Goal: Transaction & Acquisition: Purchase product/service

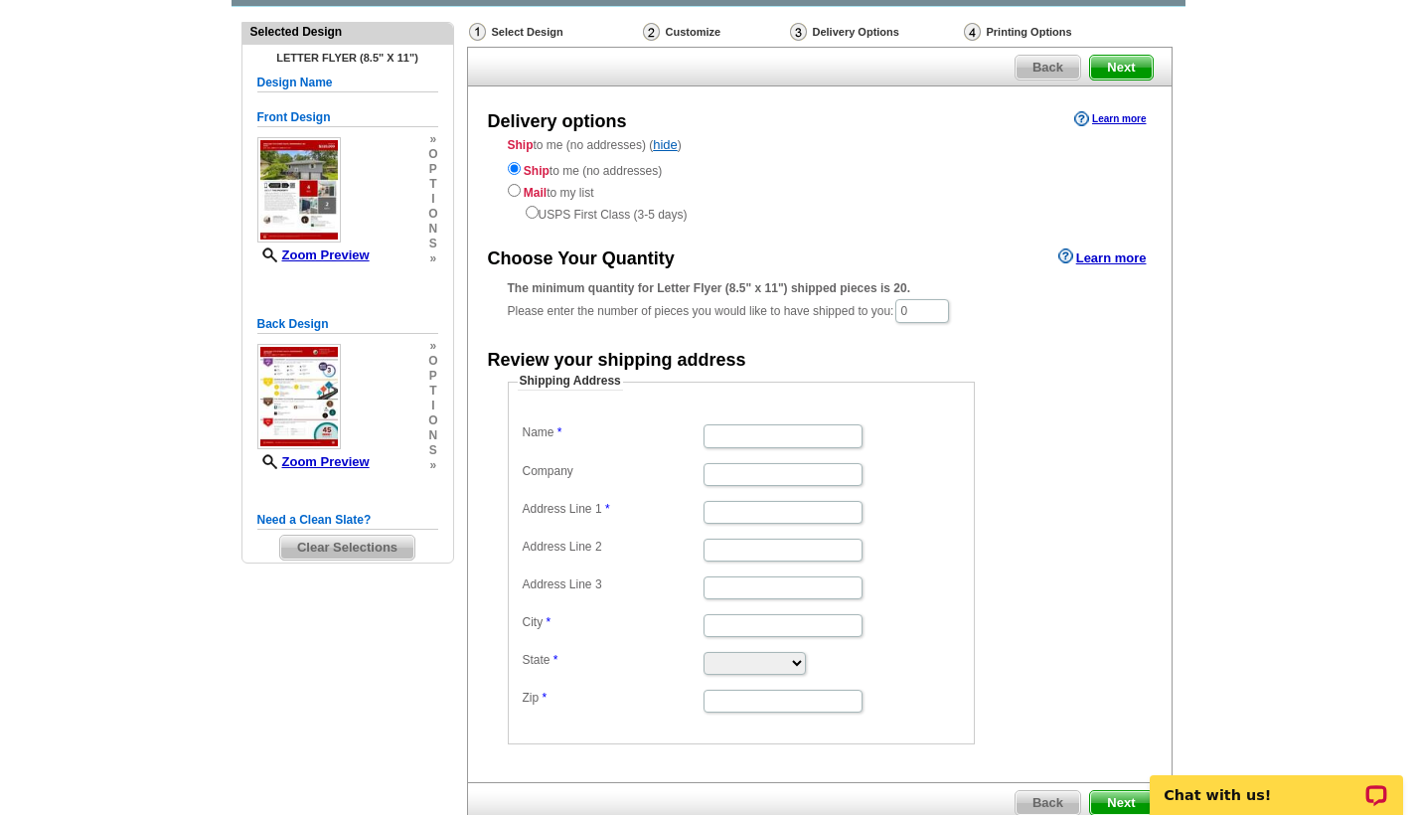
scroll to position [133, 0]
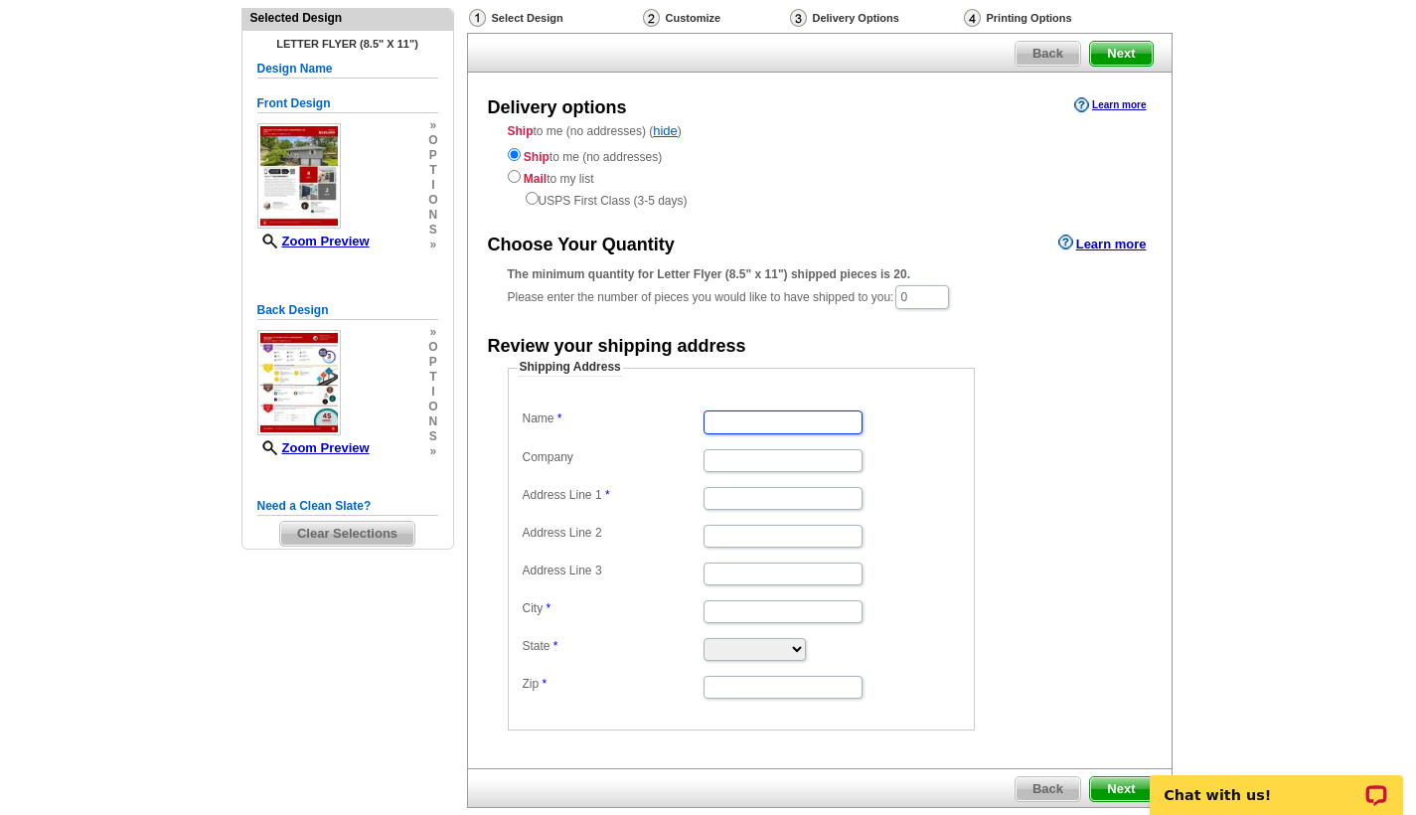
click at [758, 420] on input "Name" at bounding box center [783, 422] width 159 height 23
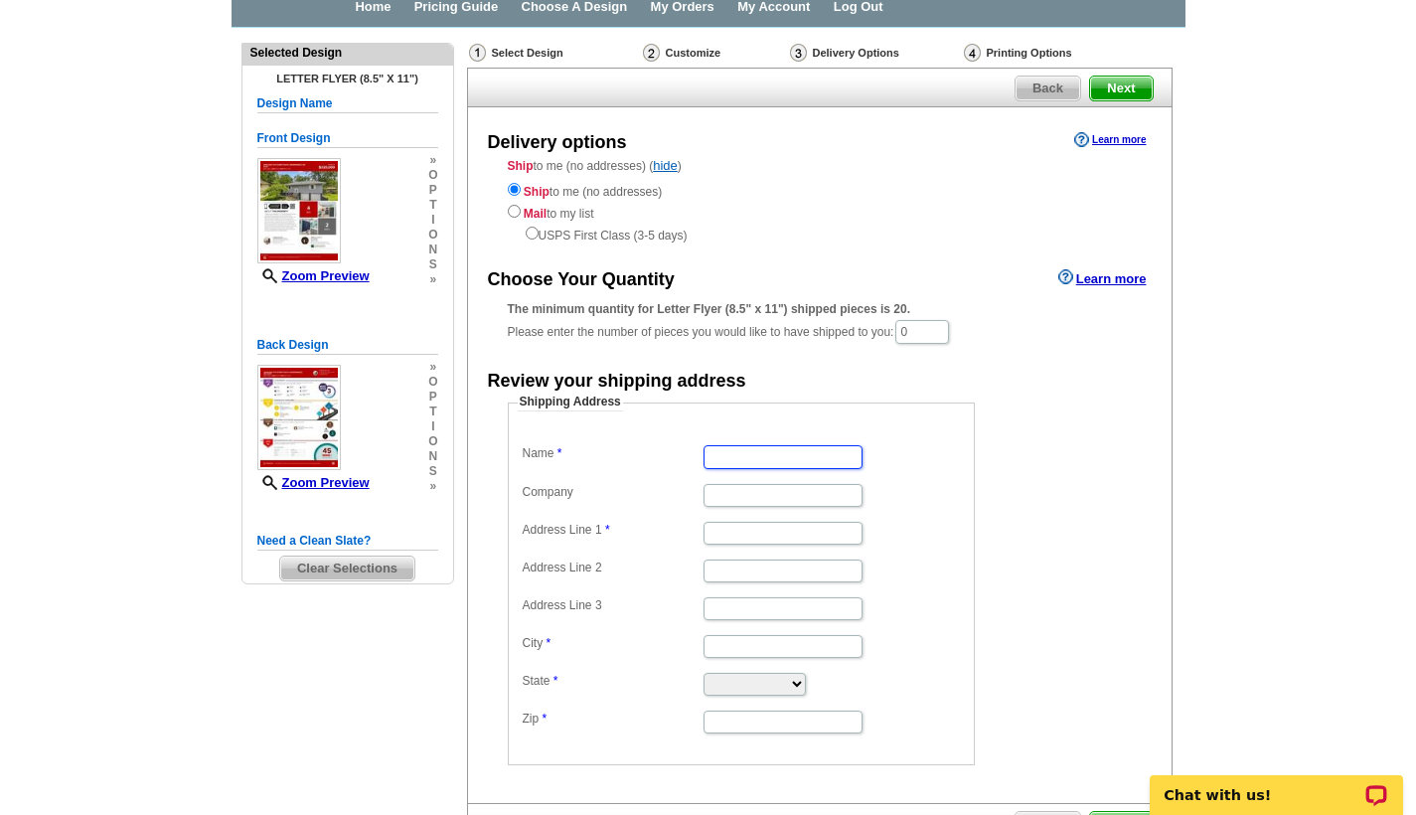
scroll to position [100, 0]
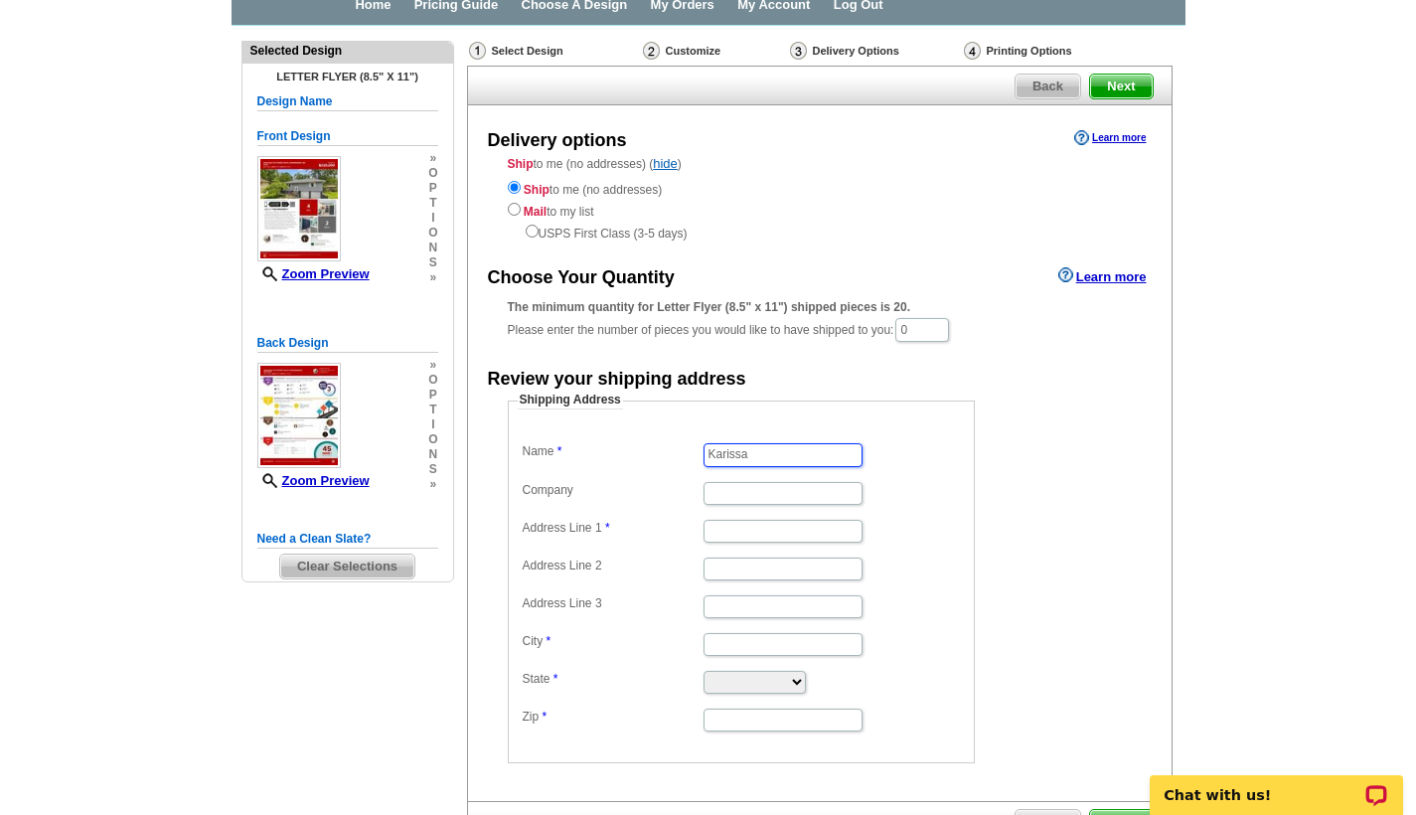
type input "Karissa"
type input "[STREET_ADDRESS]"
click at [717, 637] on input "City" at bounding box center [783, 644] width 159 height 23
type input "[GEOGRAPHIC_DATA]"
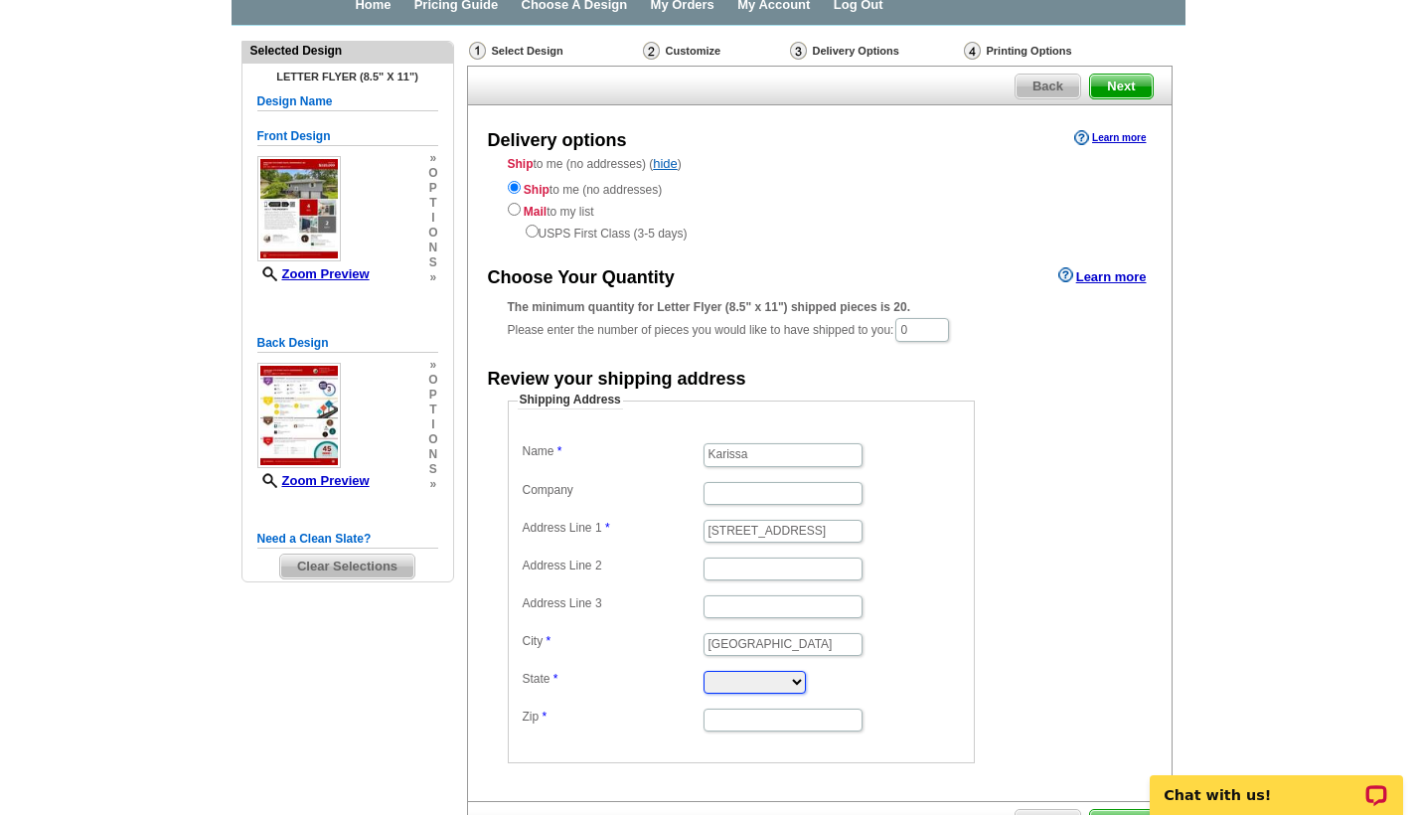
select select "MO"
click at [752, 709] on input "Zip" at bounding box center [783, 720] width 159 height 23
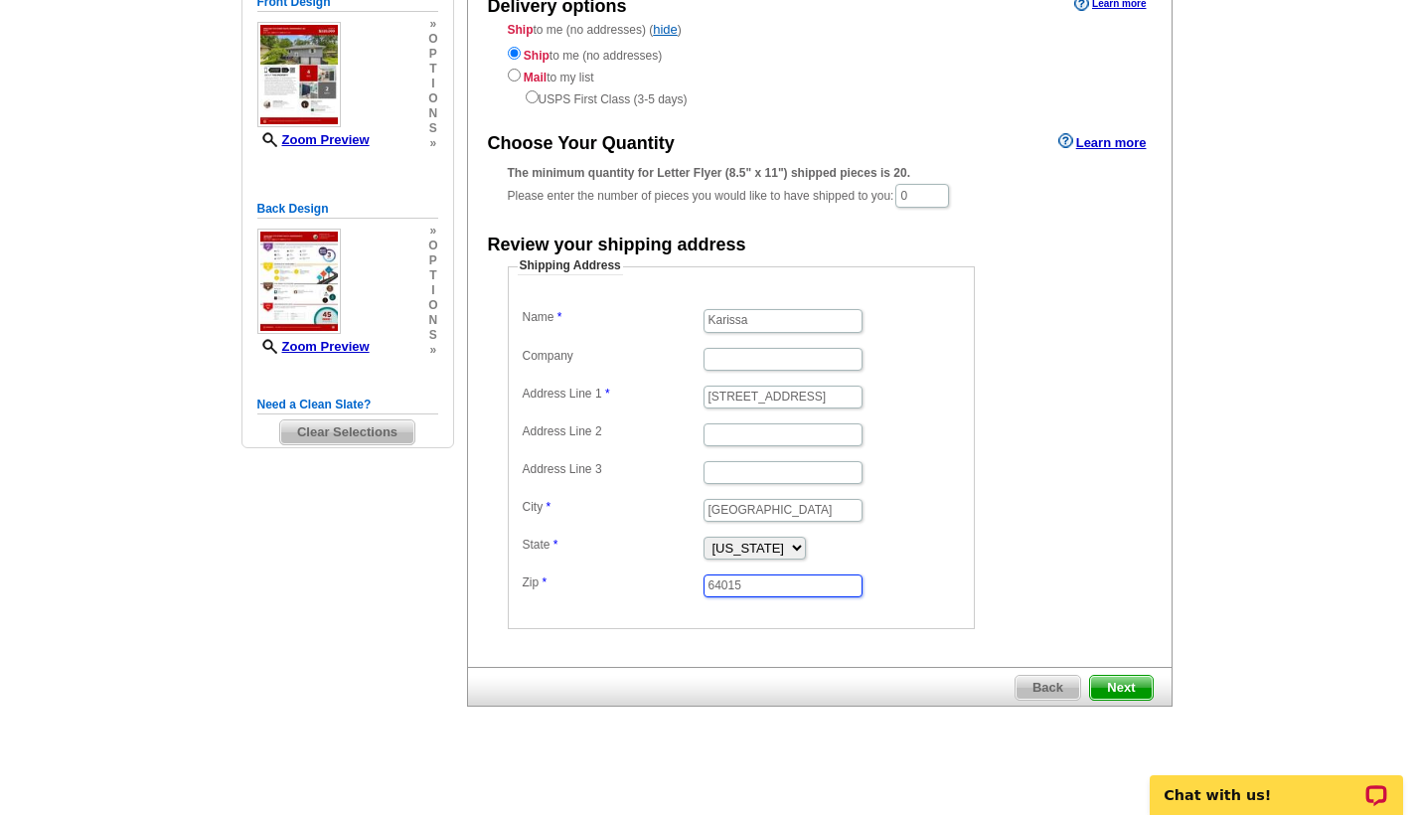
scroll to position [238, 0]
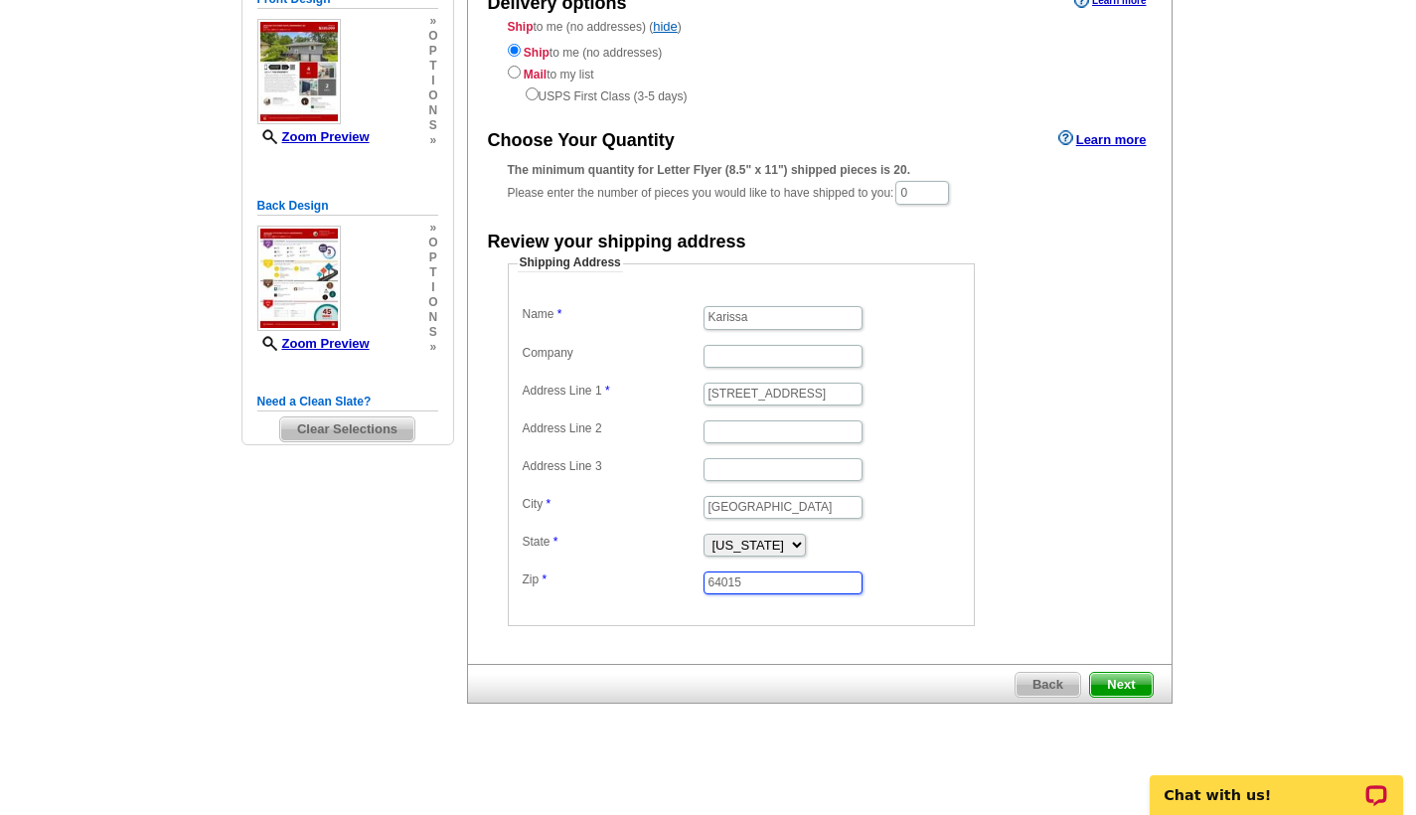
type input "64015"
click at [1137, 680] on span "Next" at bounding box center [1121, 685] width 62 height 24
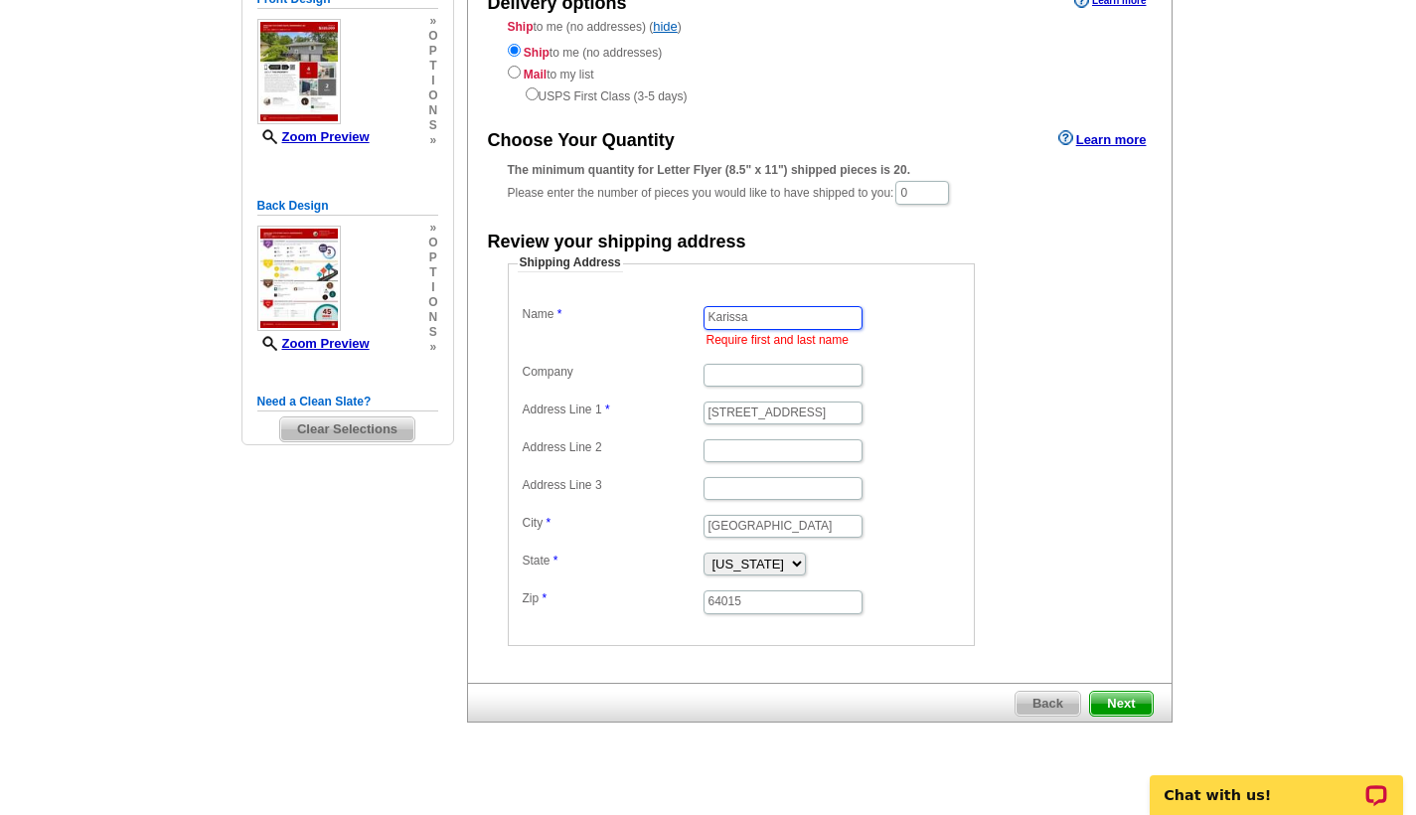
click at [799, 309] on input "Karissa" at bounding box center [783, 317] width 159 height 23
type input "Karissa Keller"
click at [1136, 700] on span "Next" at bounding box center [1121, 704] width 62 height 24
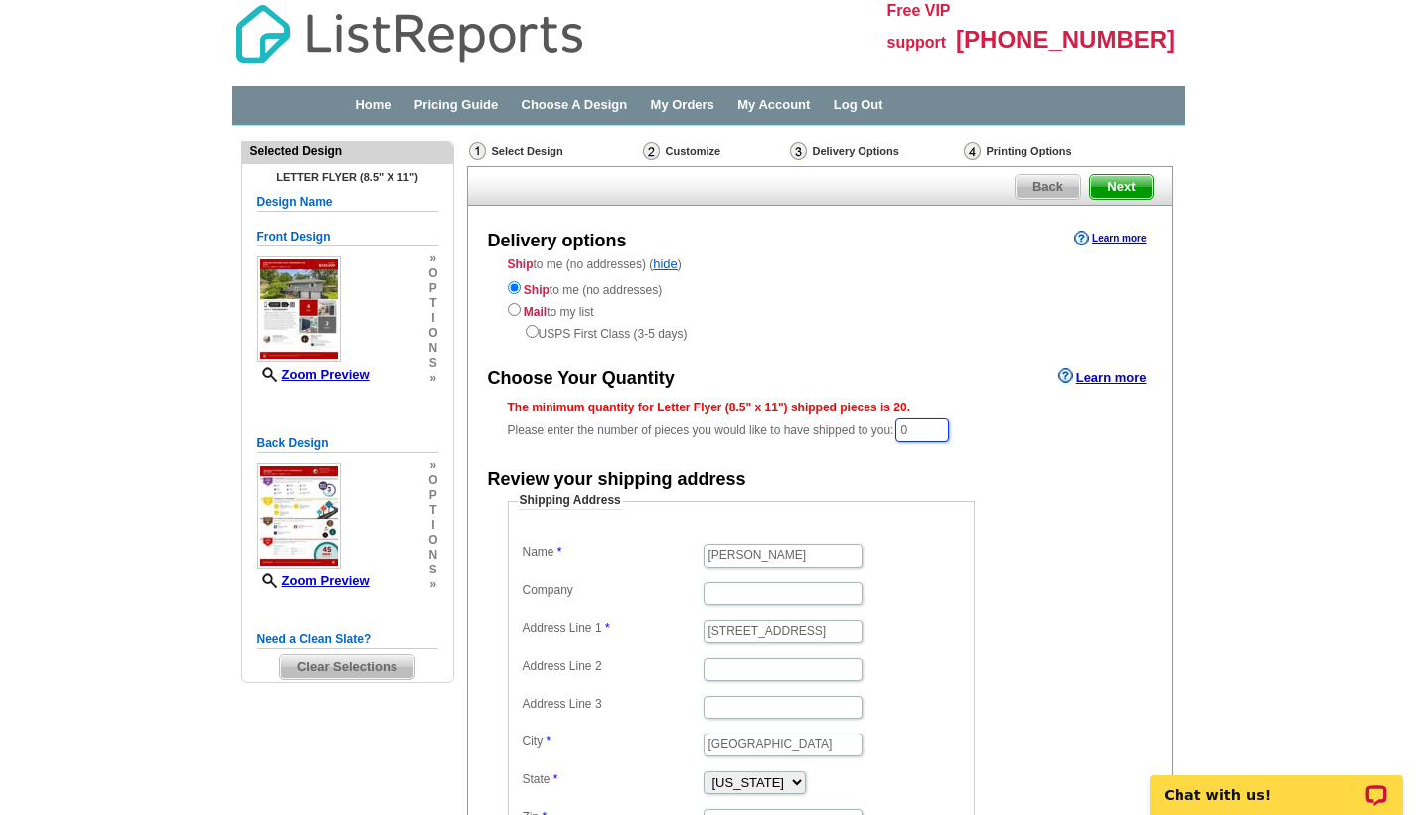
click at [936, 427] on input "0" at bounding box center [923, 430] width 54 height 24
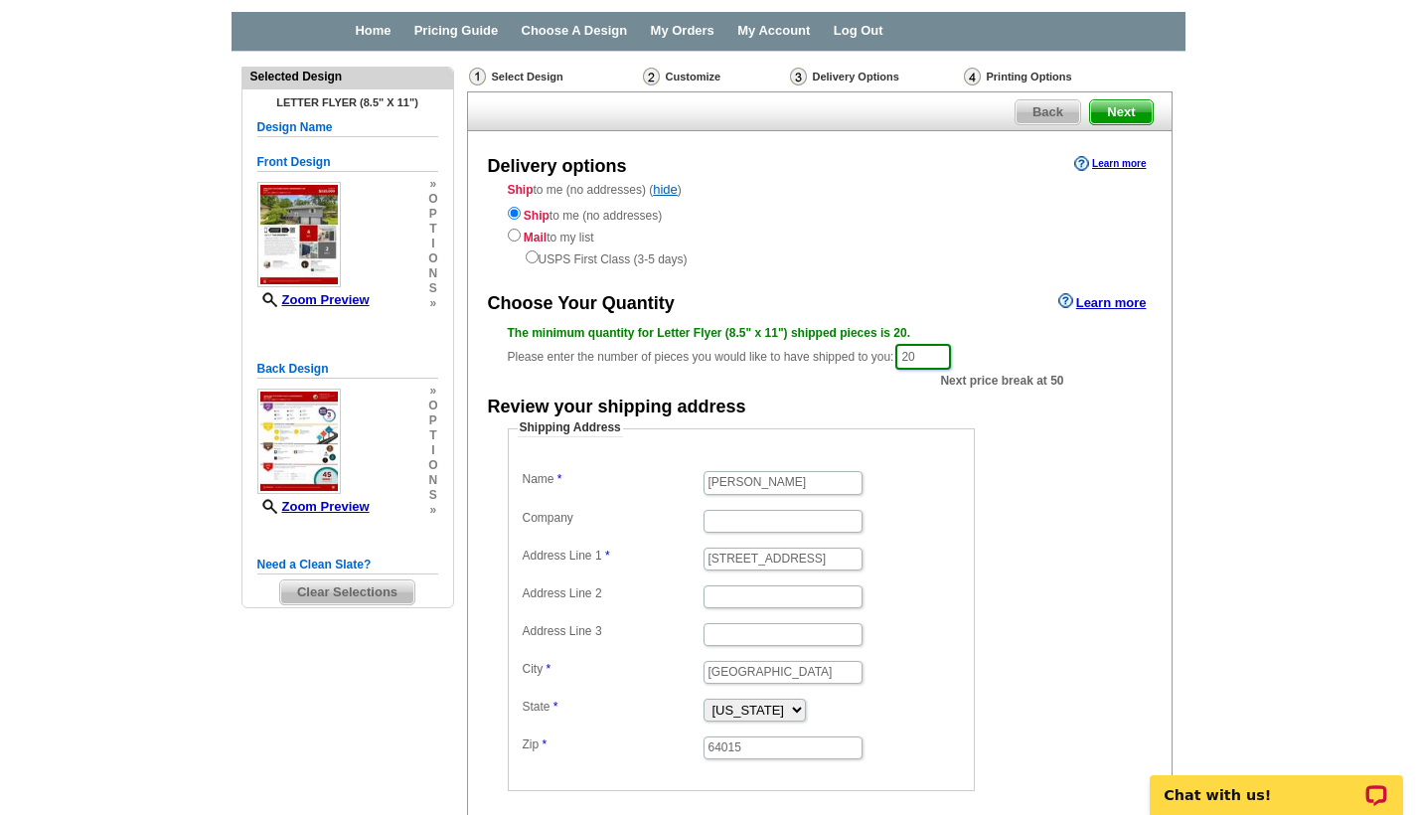
scroll to position [240, 0]
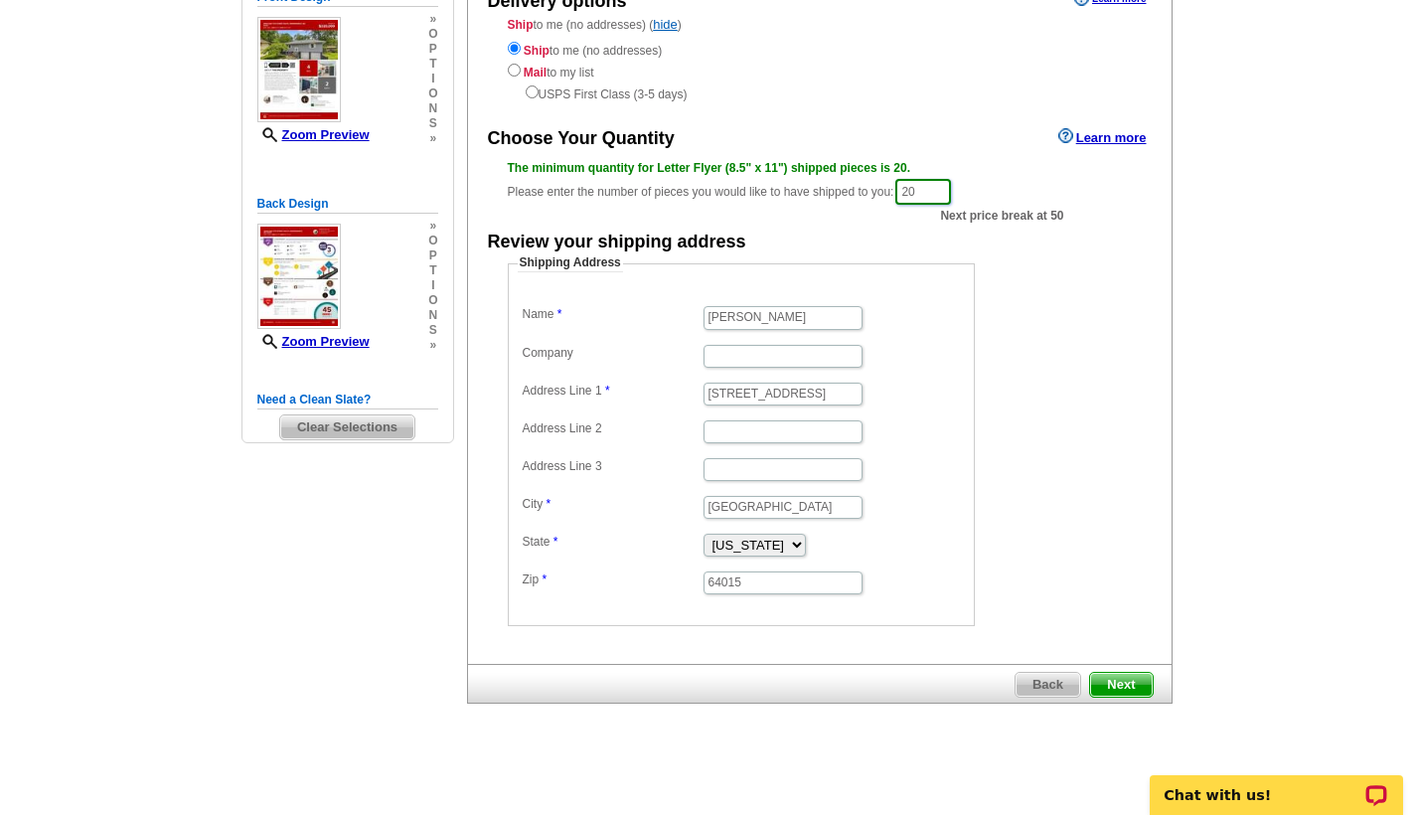
type input "20"
click at [1115, 684] on span "Next" at bounding box center [1121, 685] width 62 height 24
